Goal: Obtain resource: Obtain resource

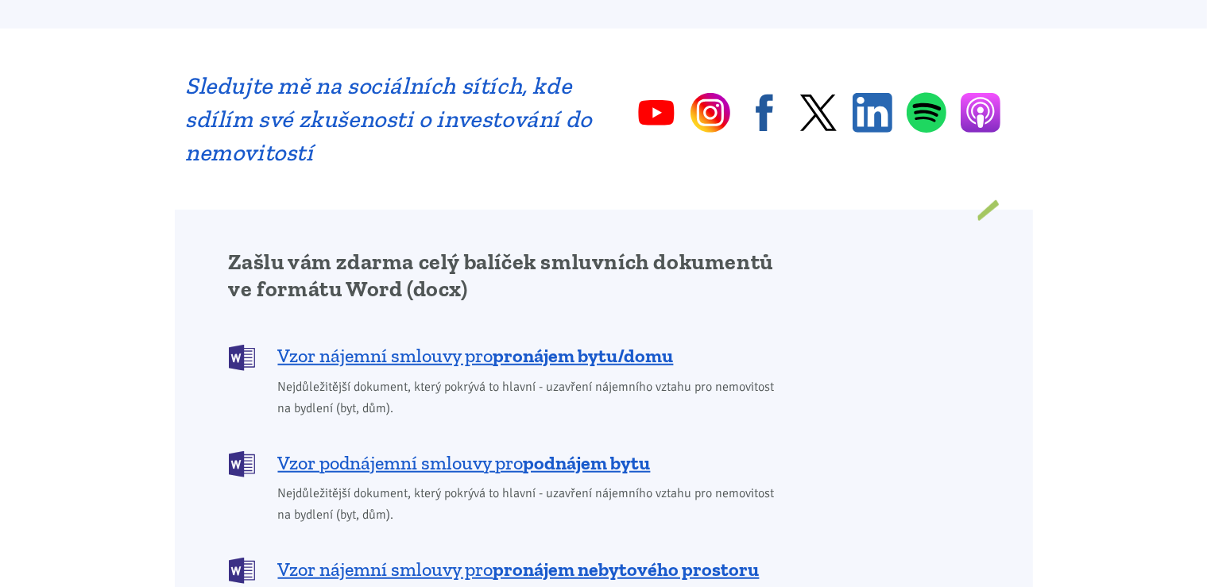
scroll to position [1119, 0]
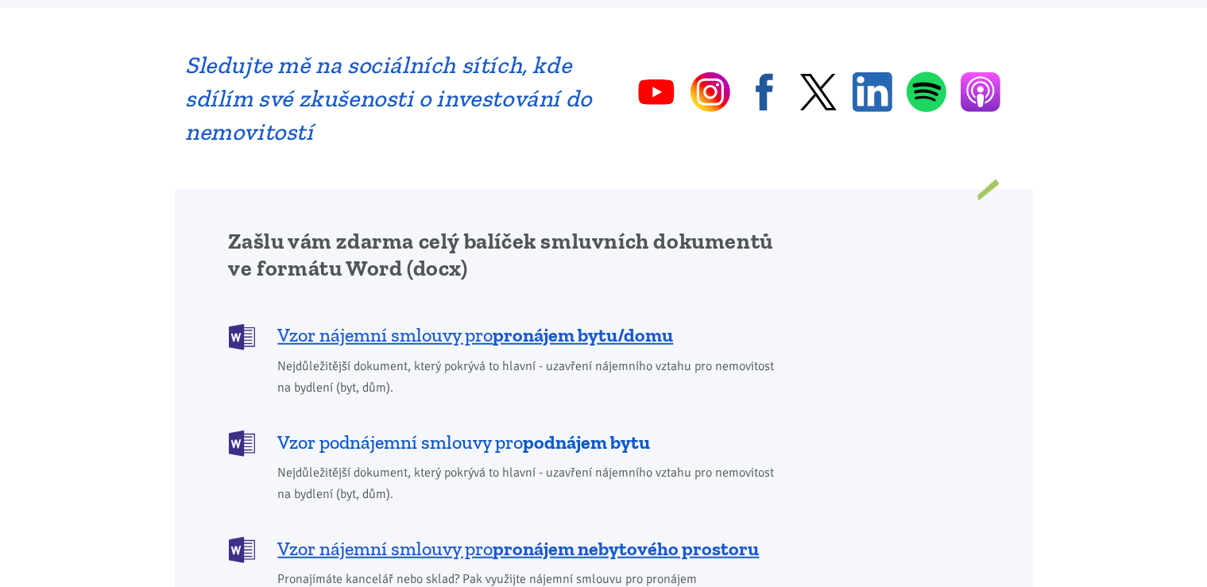
click at [467, 430] on span "Vzor podnájemní smlouvy pro podnájem bytu" at bounding box center [464, 442] width 373 height 25
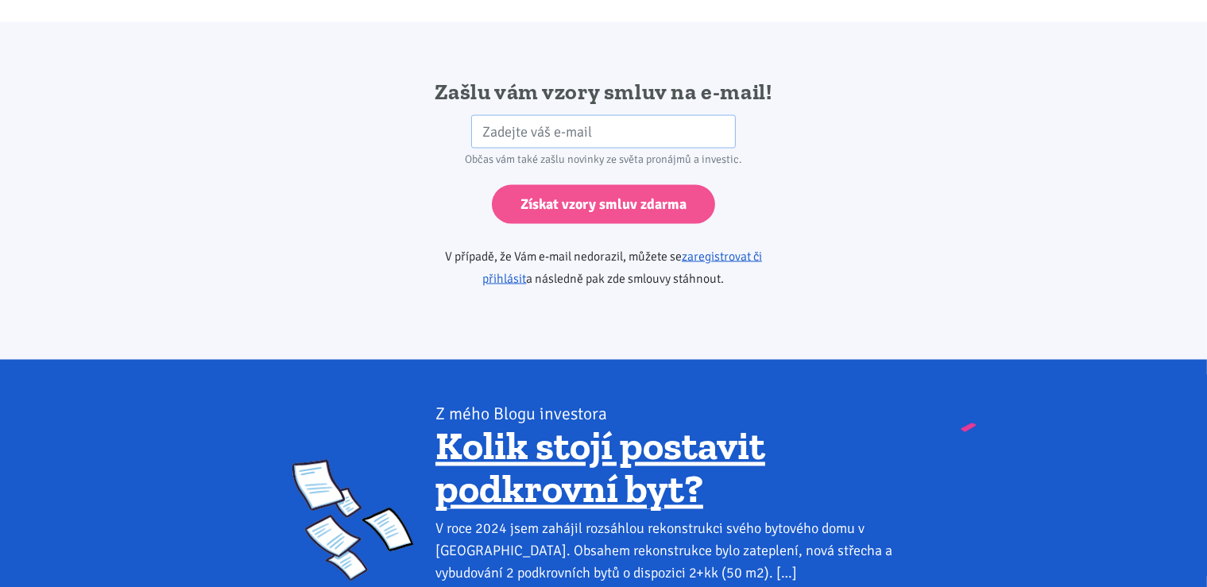
scroll to position [2655, 0]
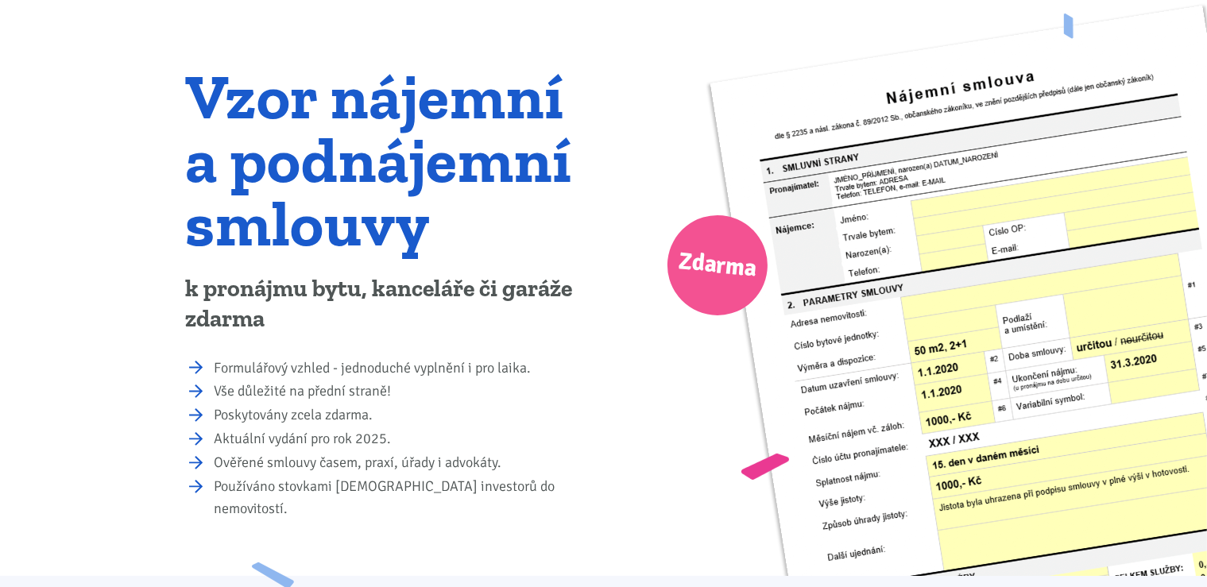
scroll to position [98, 0]
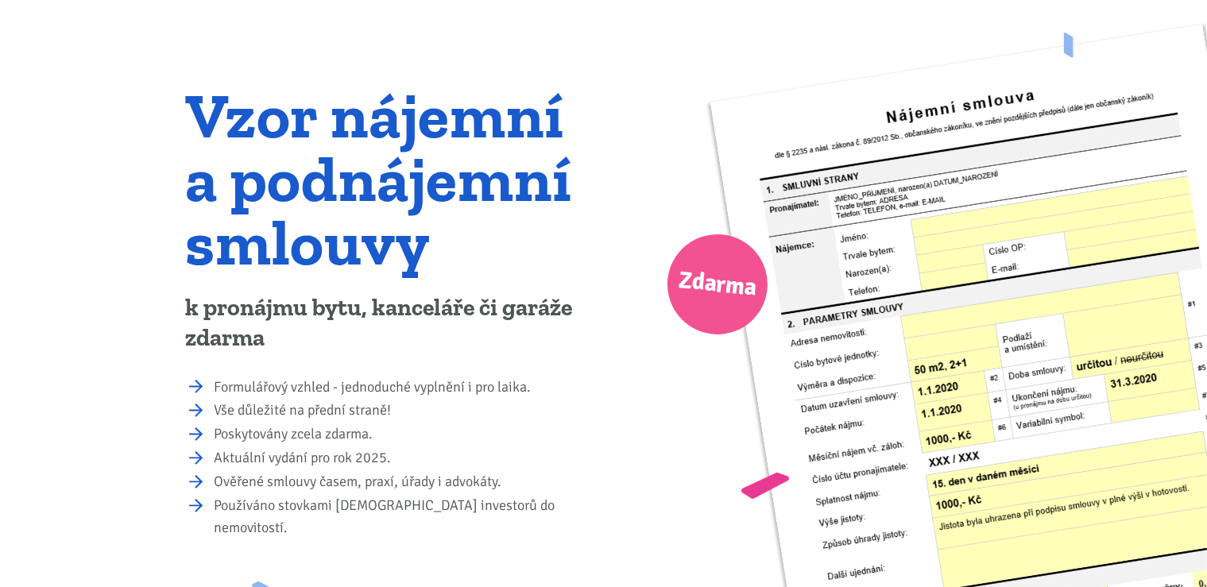
click at [1048, 219] on img at bounding box center [1013, 425] width 607 height 801
click at [738, 264] on span "Zdarma" at bounding box center [717, 285] width 110 height 110
click at [924, 321] on img at bounding box center [1013, 425] width 607 height 801
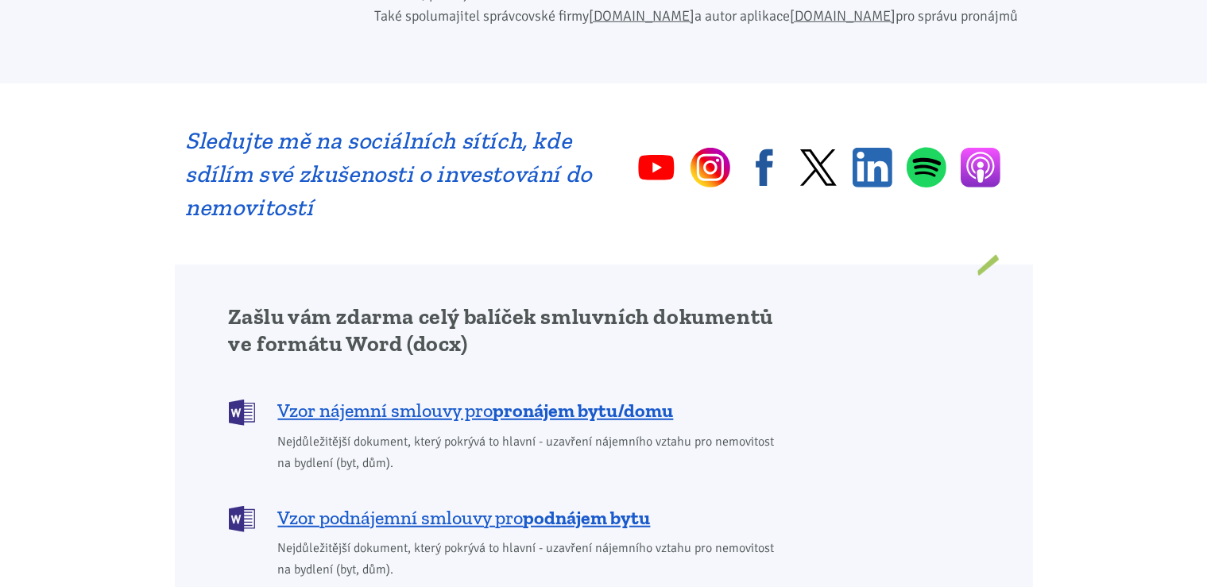
scroll to position [1049, 0]
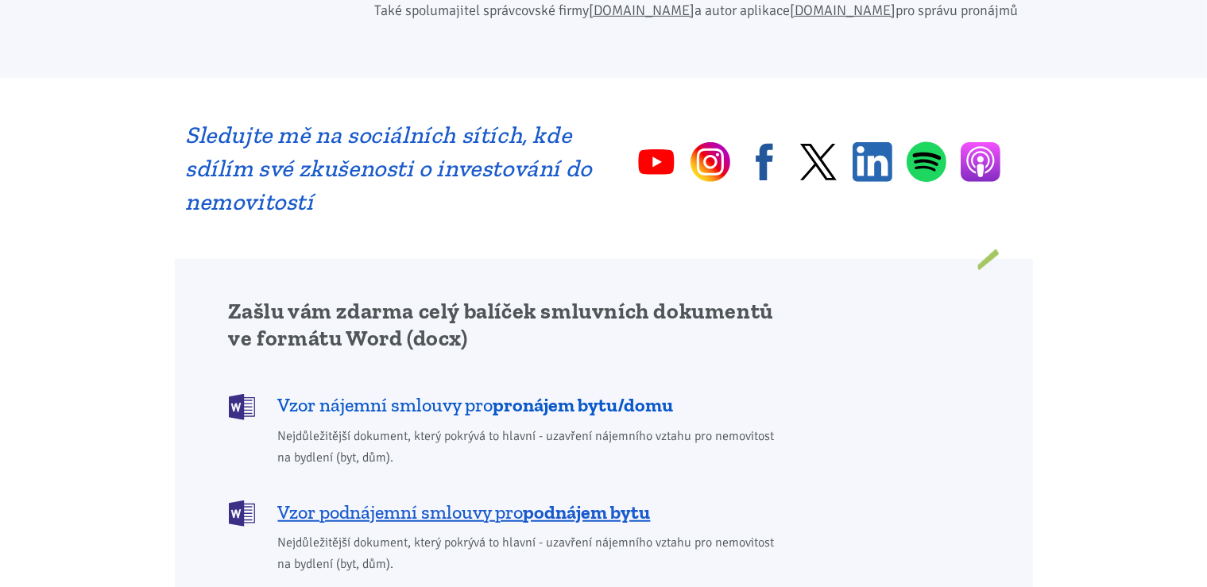
click at [522, 393] on b "pronájem bytu/domu" at bounding box center [584, 404] width 180 height 23
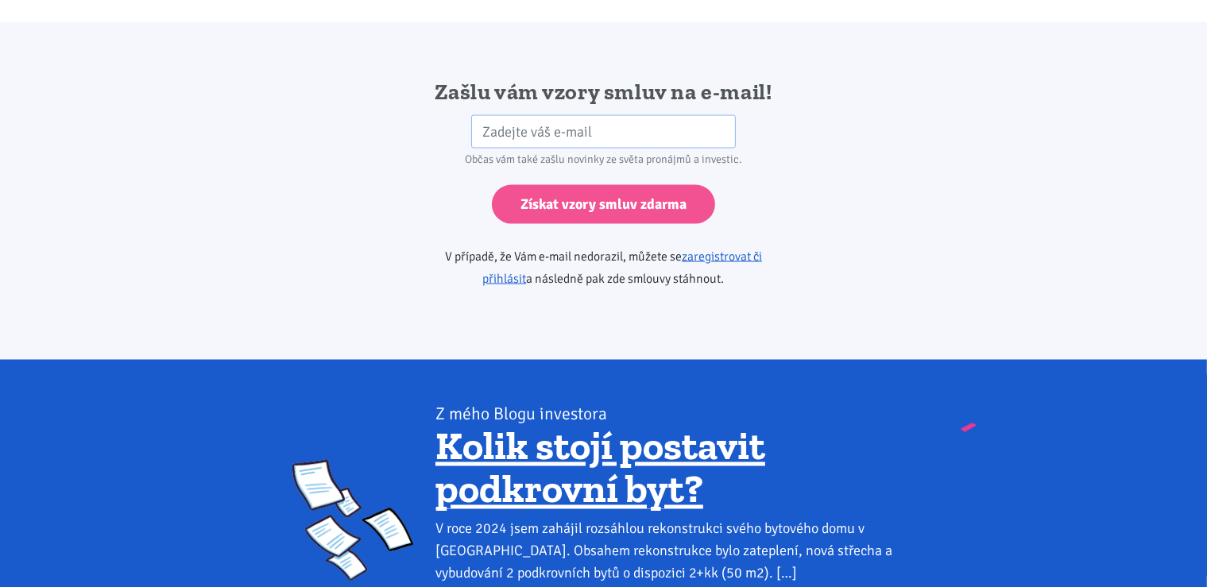
scroll to position [2655, 0]
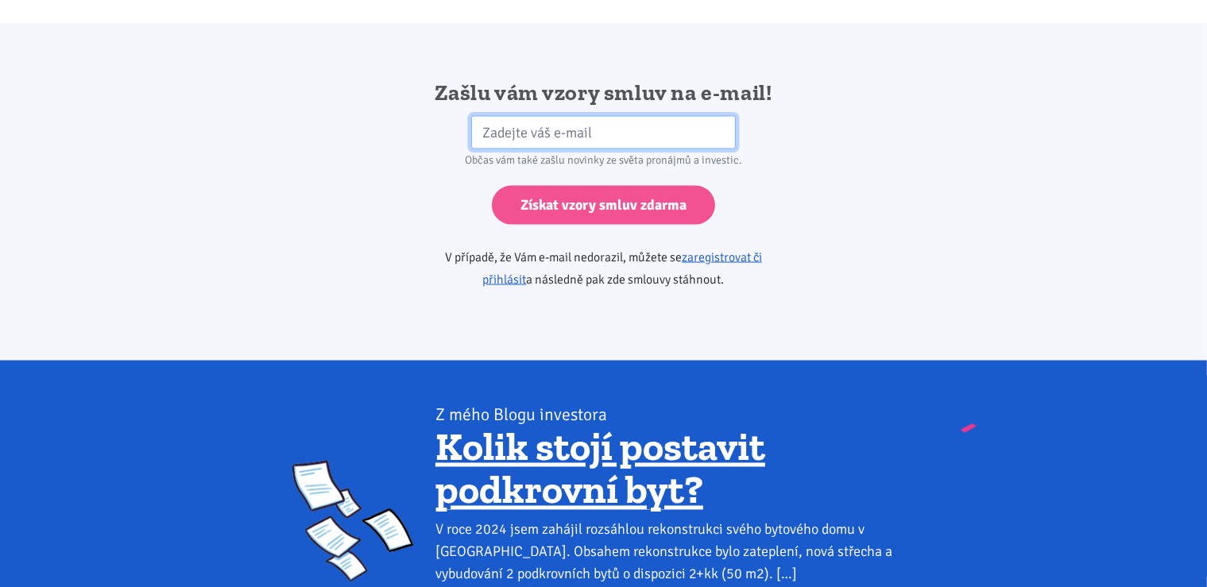
click at [609, 115] on input "email" at bounding box center [603, 132] width 265 height 34
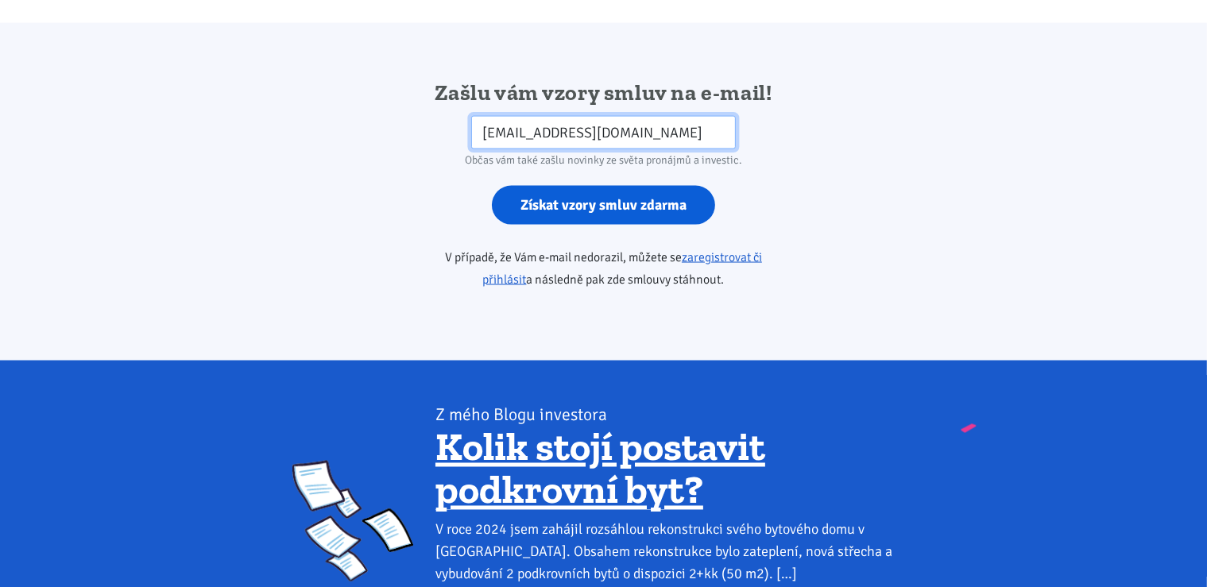
type input "leoon@centrum.cz"
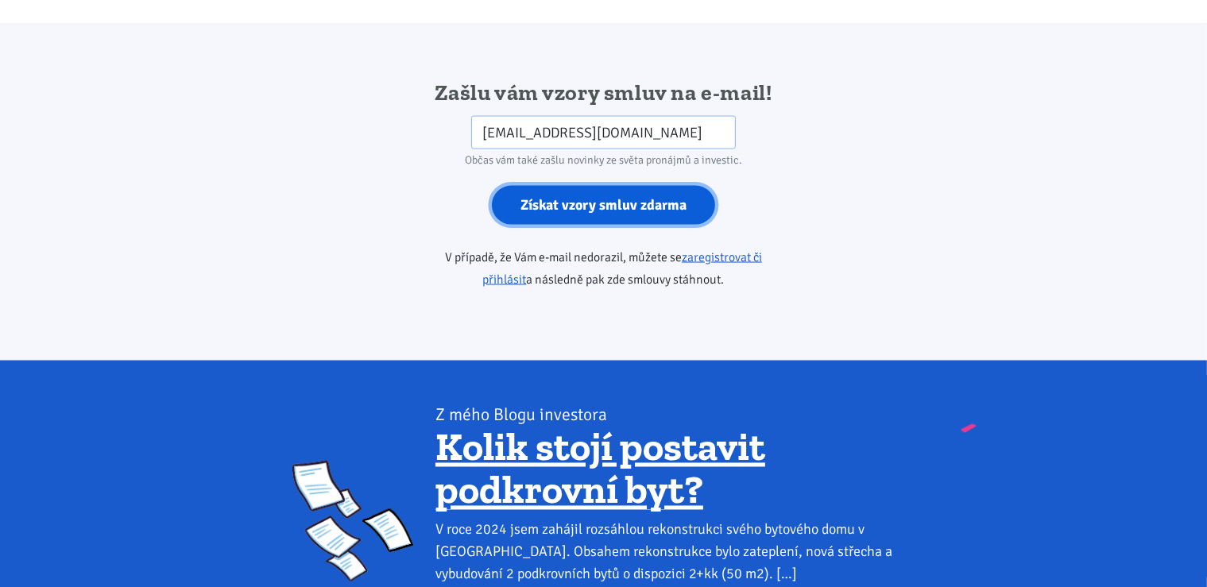
click at [618, 185] on input "Získat vzory smluv zdarma" at bounding box center [603, 204] width 223 height 39
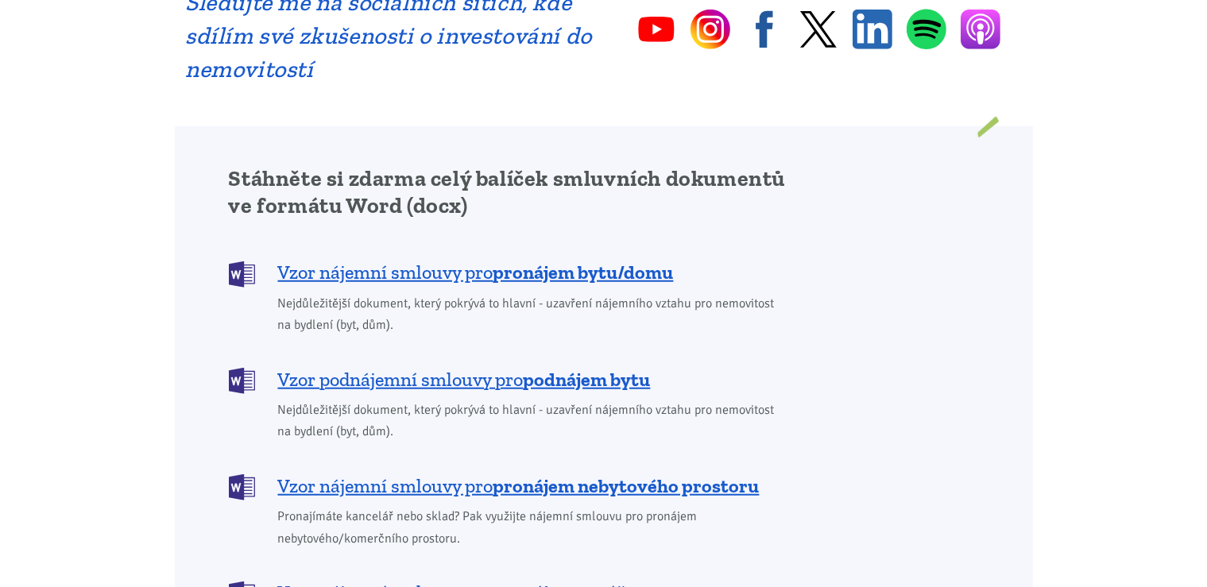
scroll to position [1245, 0]
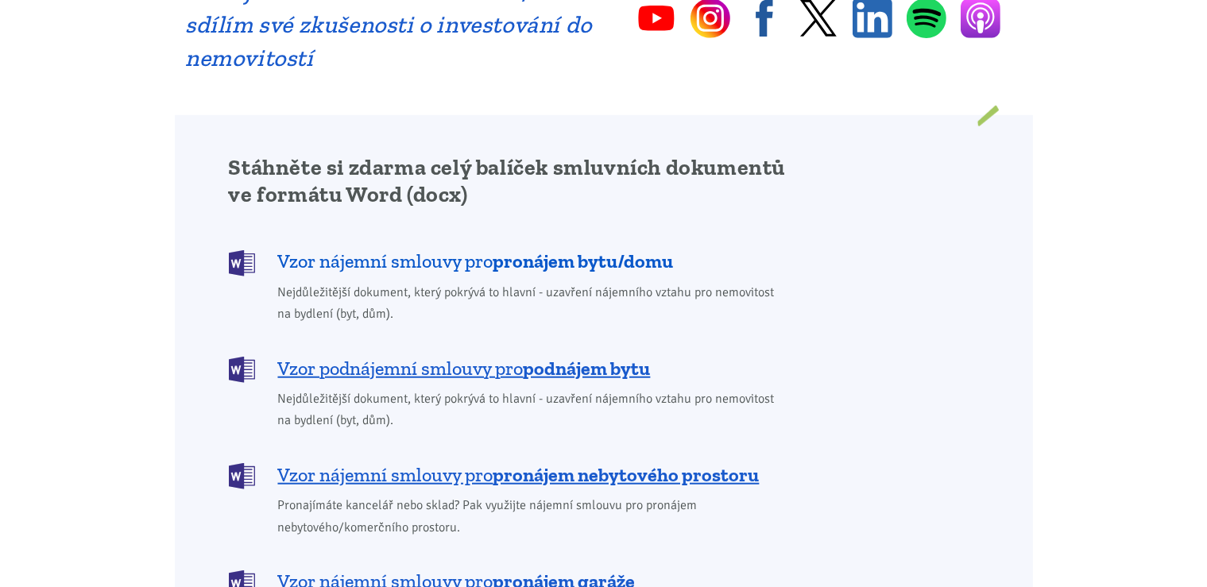
click at [545, 250] on b "pronájem bytu/domu" at bounding box center [584, 261] width 180 height 23
